Goal: Task Accomplishment & Management: Use online tool/utility

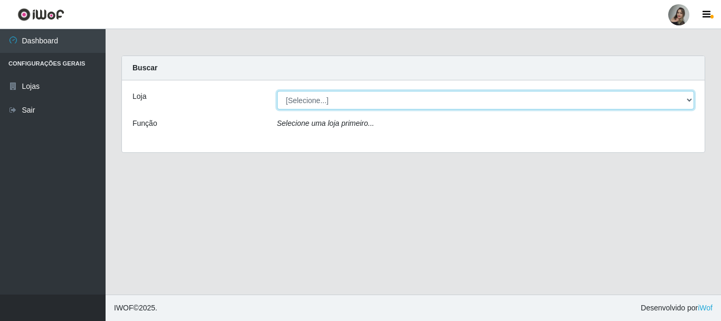
click at [682, 101] on select "[Selecione...] Supermercado Sao Francisco - Amarante" at bounding box center [486, 100] width 418 height 18
select select "383"
click at [277, 91] on select "[Selecione...] Supermercado Sao Francisco - Amarante" at bounding box center [486, 100] width 418 height 18
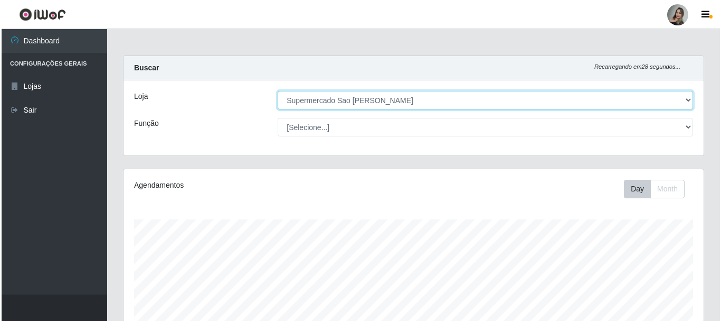
scroll to position [264, 0]
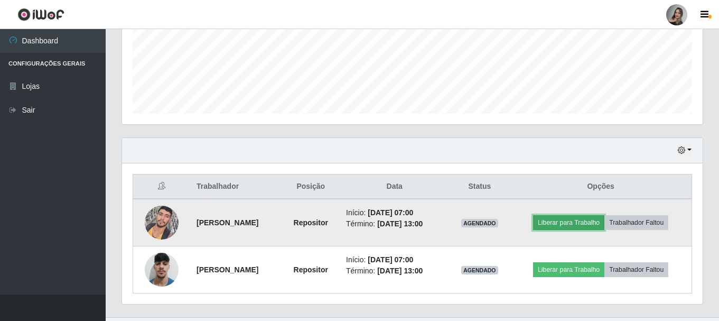
click at [572, 220] on button "Liberar para Trabalho" at bounding box center [568, 222] width 71 height 15
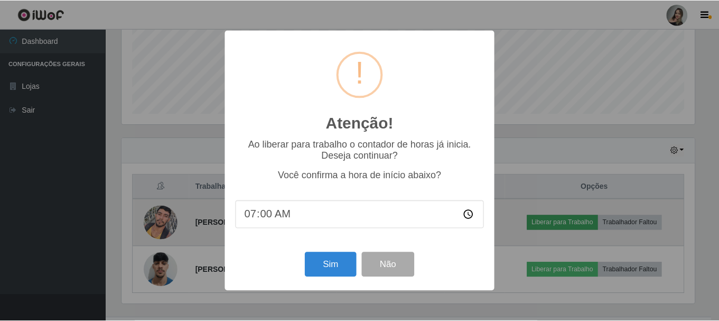
scroll to position [219, 575]
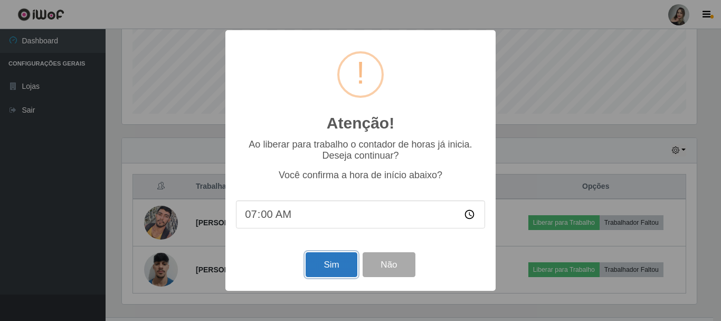
click at [328, 269] on button "Sim" at bounding box center [331, 264] width 51 height 25
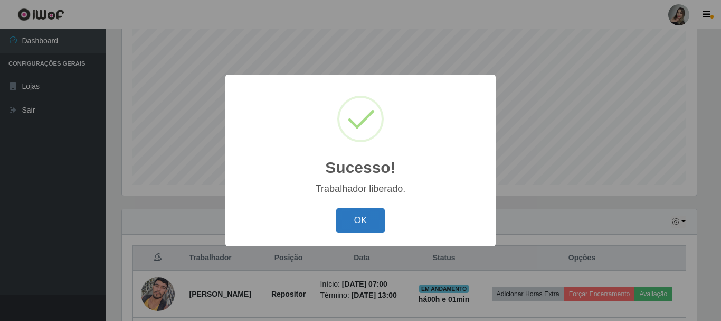
click at [369, 221] on button "OK" at bounding box center [360, 220] width 49 height 25
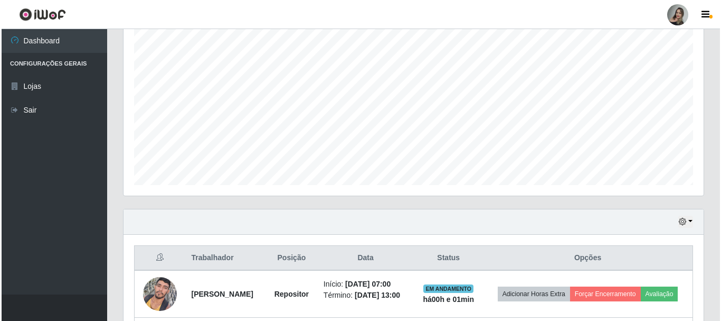
scroll to position [287, 0]
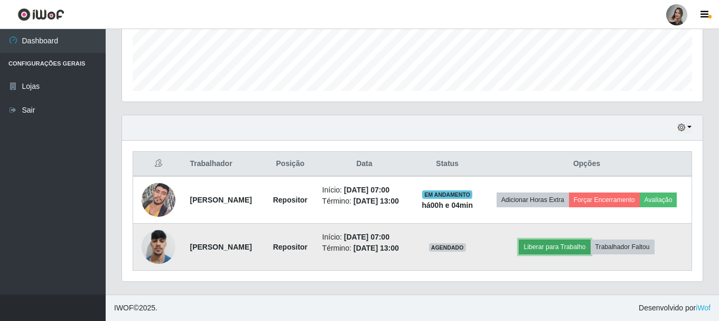
click at [564, 244] on button "Liberar para Trabalho" at bounding box center [554, 246] width 71 height 15
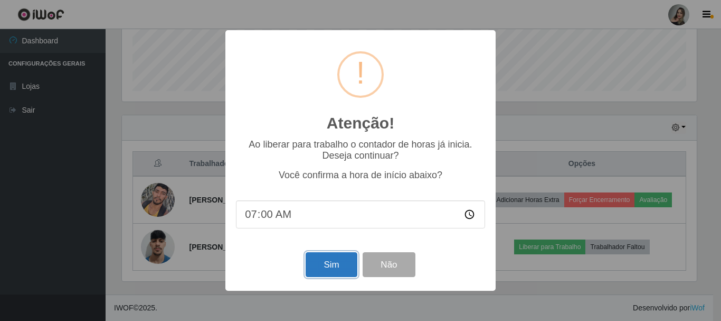
click at [334, 271] on button "Sim" at bounding box center [331, 264] width 51 height 25
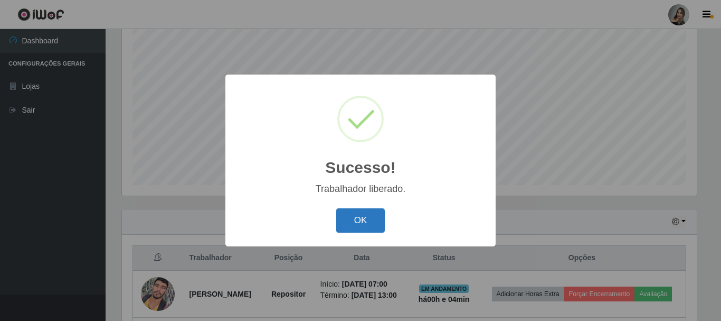
click at [360, 220] on button "OK" at bounding box center [360, 220] width 49 height 25
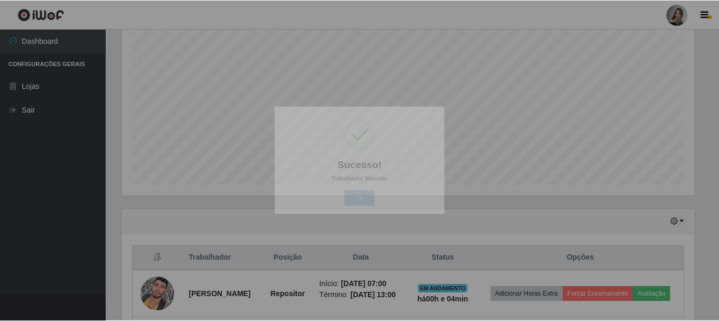
scroll to position [219, 580]
